Goal: Transaction & Acquisition: Purchase product/service

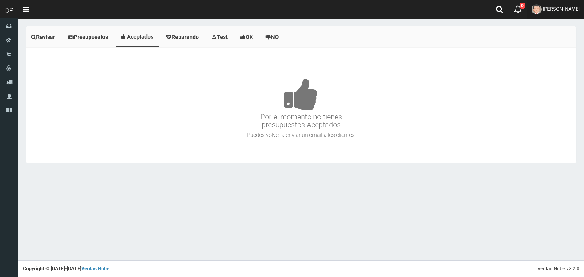
click at [569, 6] on span "AXELL MOYA" at bounding box center [561, 9] width 37 height 6
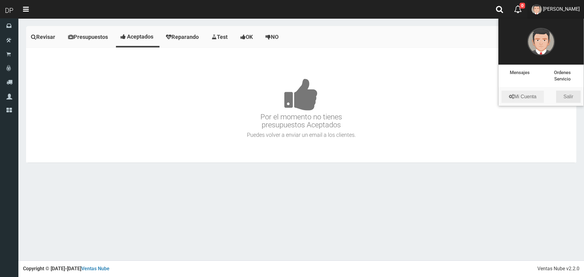
click at [563, 98] on link "Salir" at bounding box center [568, 97] width 25 height 12
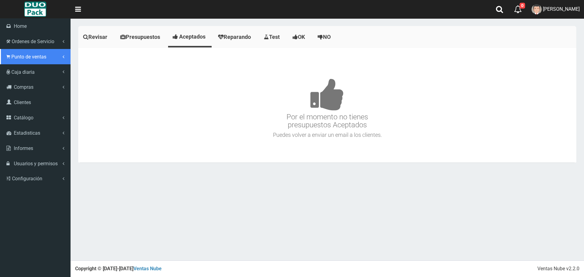
click at [12, 59] on span "Punto de ventas" at bounding box center [28, 57] width 35 height 6
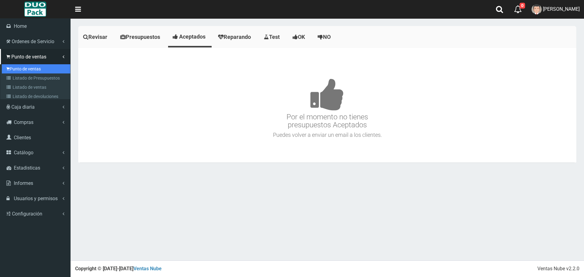
click at [19, 68] on link "Punto de ventas" at bounding box center [36, 68] width 68 height 9
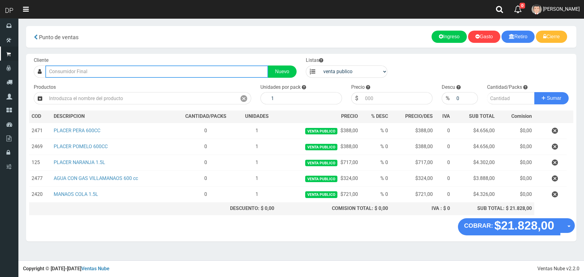
click at [74, 76] on input "text" at bounding box center [156, 72] width 223 height 12
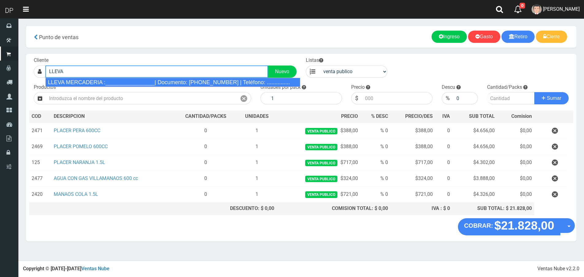
click at [81, 80] on div "LLEVA MERCADERIA :________________| Documento: 01111111111111111111 | Teléfono:…" at bounding box center [172, 82] width 255 height 9
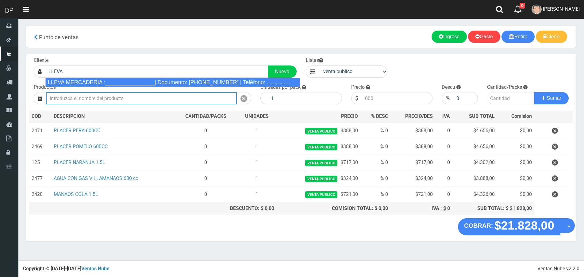
type input "LLEVA MERCADERIA :________________| Documento: 01111111111111111111 | Teléfono:…"
select select "2"
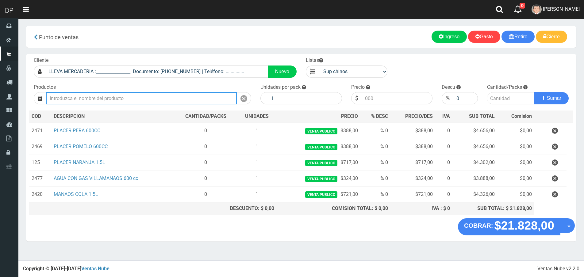
click at [75, 100] on input "text" at bounding box center [141, 98] width 191 height 12
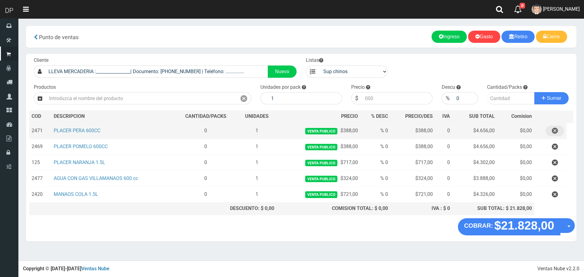
click at [558, 133] on button "button" at bounding box center [554, 131] width 18 height 11
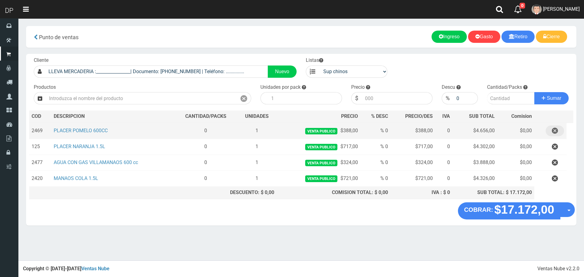
click at [556, 132] on icon "button" at bounding box center [555, 131] width 6 height 11
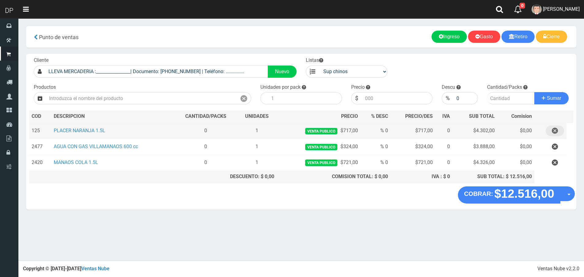
click at [556, 132] on icon "button" at bounding box center [555, 131] width 6 height 11
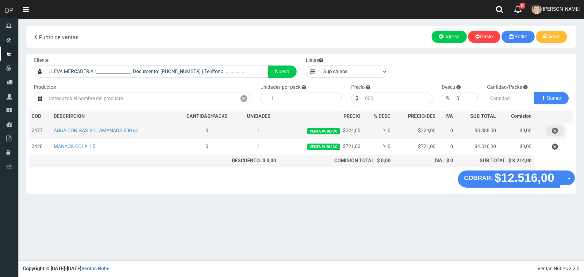
click at [556, 132] on icon "button" at bounding box center [555, 131] width 6 height 11
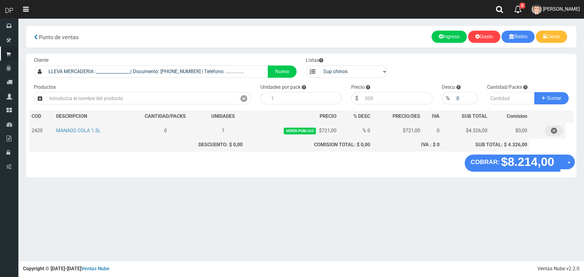
click at [556, 132] on icon "button" at bounding box center [554, 131] width 6 height 11
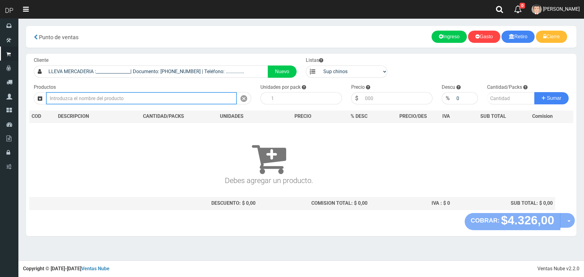
click at [100, 97] on input "text" at bounding box center [141, 98] width 191 height 12
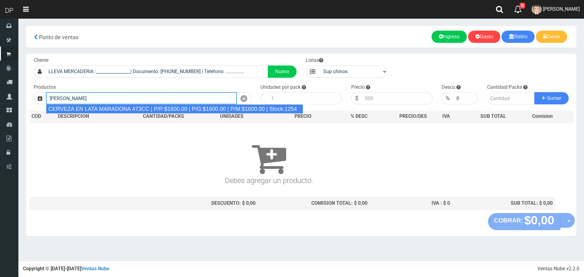
click at [98, 106] on div "CERVEZA EN LATA MARADONA 473CC | P/P:$1600.00 | P/G:$1600.00 | P/M:$1600.00 | S…" at bounding box center [174, 109] width 257 height 9
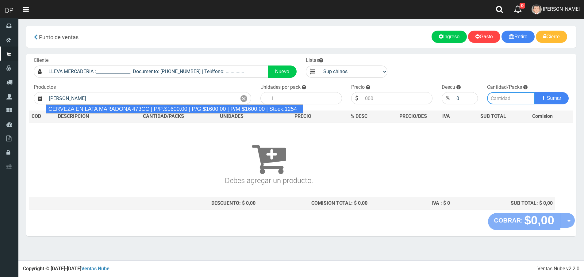
type input "CERVEZA EN LATA MARADONA 473CC | P/P:$1600.00 | P/G:$1600.00 | P/M:$1600.00 | S…"
type input "6"
type input "1600.00"
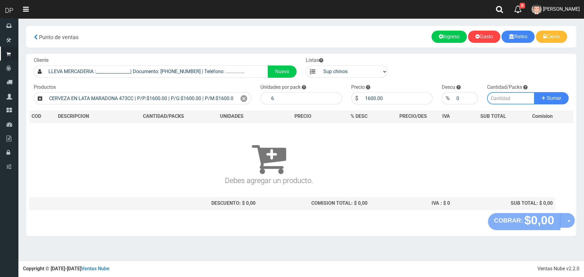
click at [506, 101] on input "number" at bounding box center [511, 98] width 48 height 12
type input "1"
click at [534, 92] on button "Sumar" at bounding box center [551, 98] width 34 height 12
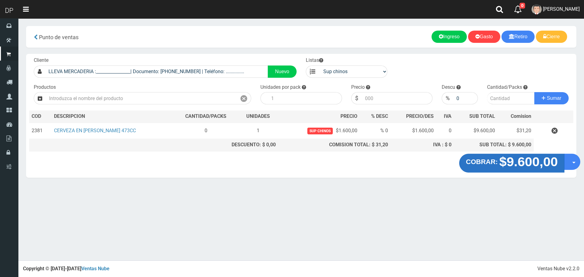
click at [473, 167] on button "COBRAR: $9.600,00" at bounding box center [511, 163] width 105 height 19
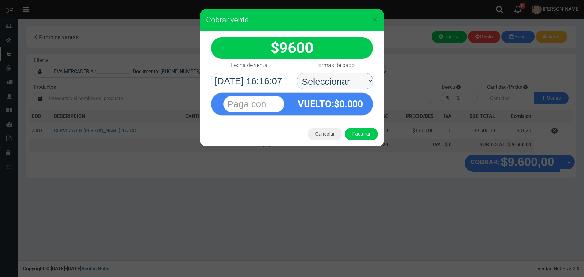
click at [362, 82] on select "Seleccionar Efectivo Tarjeta de Crédito Depósito Débito" at bounding box center [334, 81] width 77 height 17
select select "Efectivo"
click at [296, 73] on select "Seleccionar Efectivo Tarjeta de Crédito Depósito Débito" at bounding box center [334, 81] width 77 height 17
click at [367, 137] on button "Facturar" at bounding box center [361, 134] width 33 height 12
